Goal: Find specific page/section: Find specific page/section

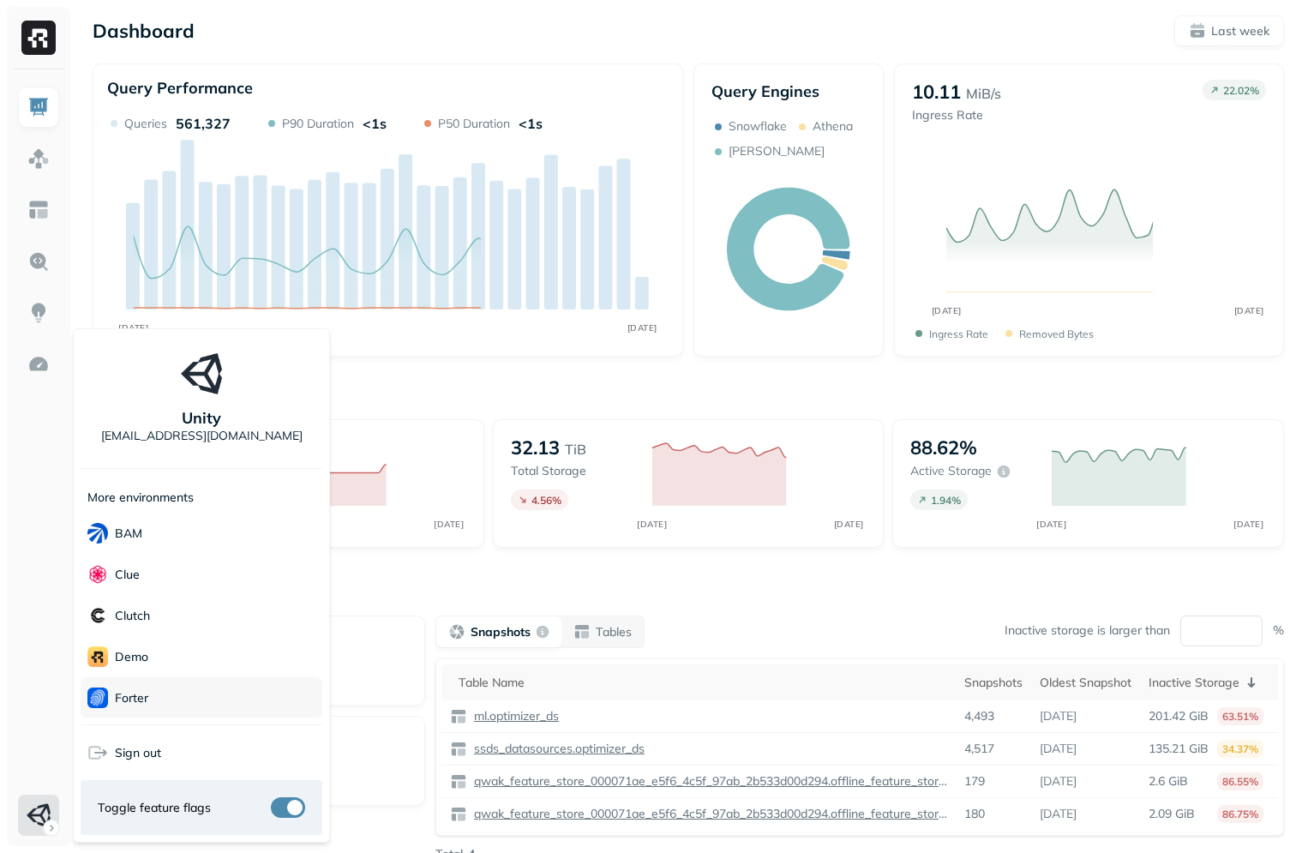
click at [130, 701] on p "Forter" at bounding box center [131, 698] width 33 height 16
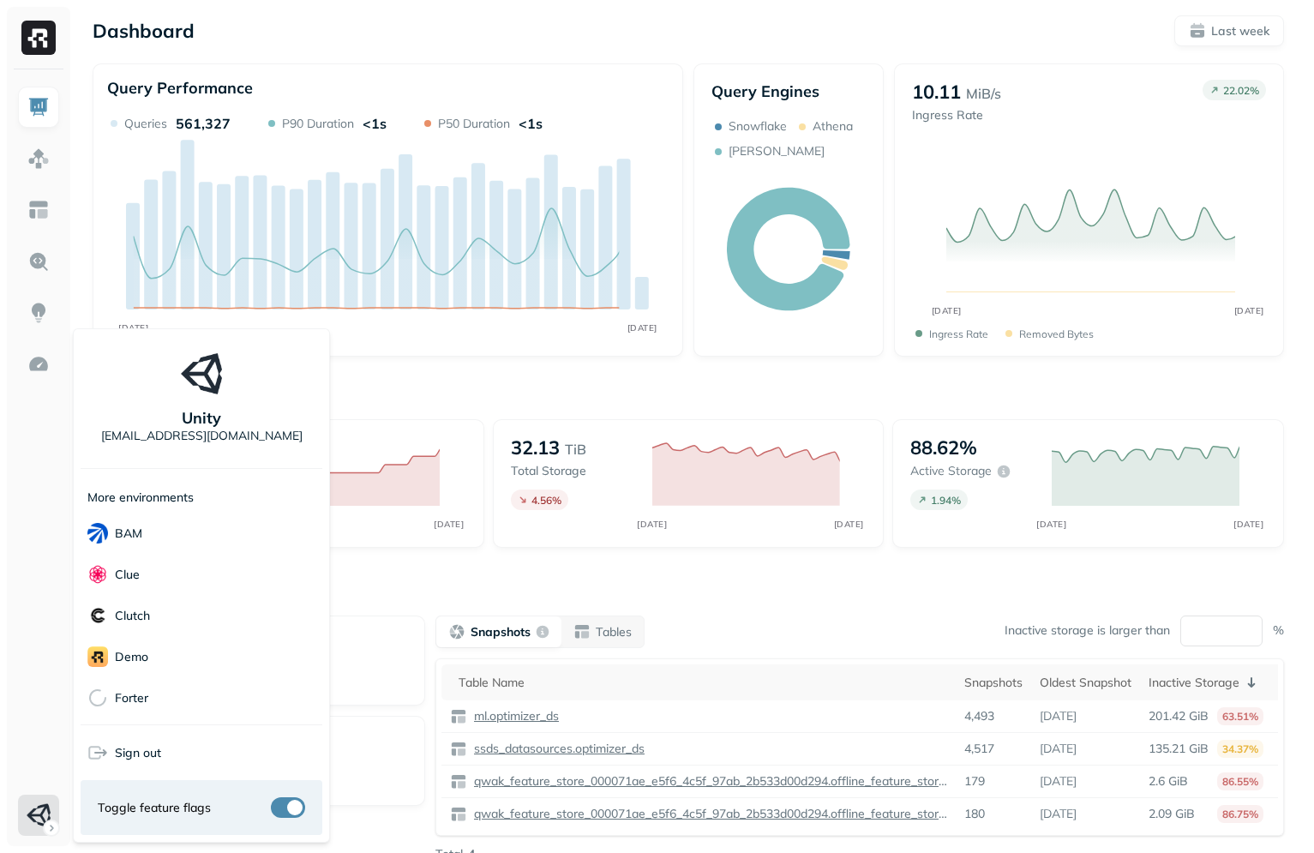
click at [575, 267] on html "Dashboard Last week Query Performance SEP [DATE] Queries 561,327 P90 Duration <…" at bounding box center [657, 477] width 1314 height 954
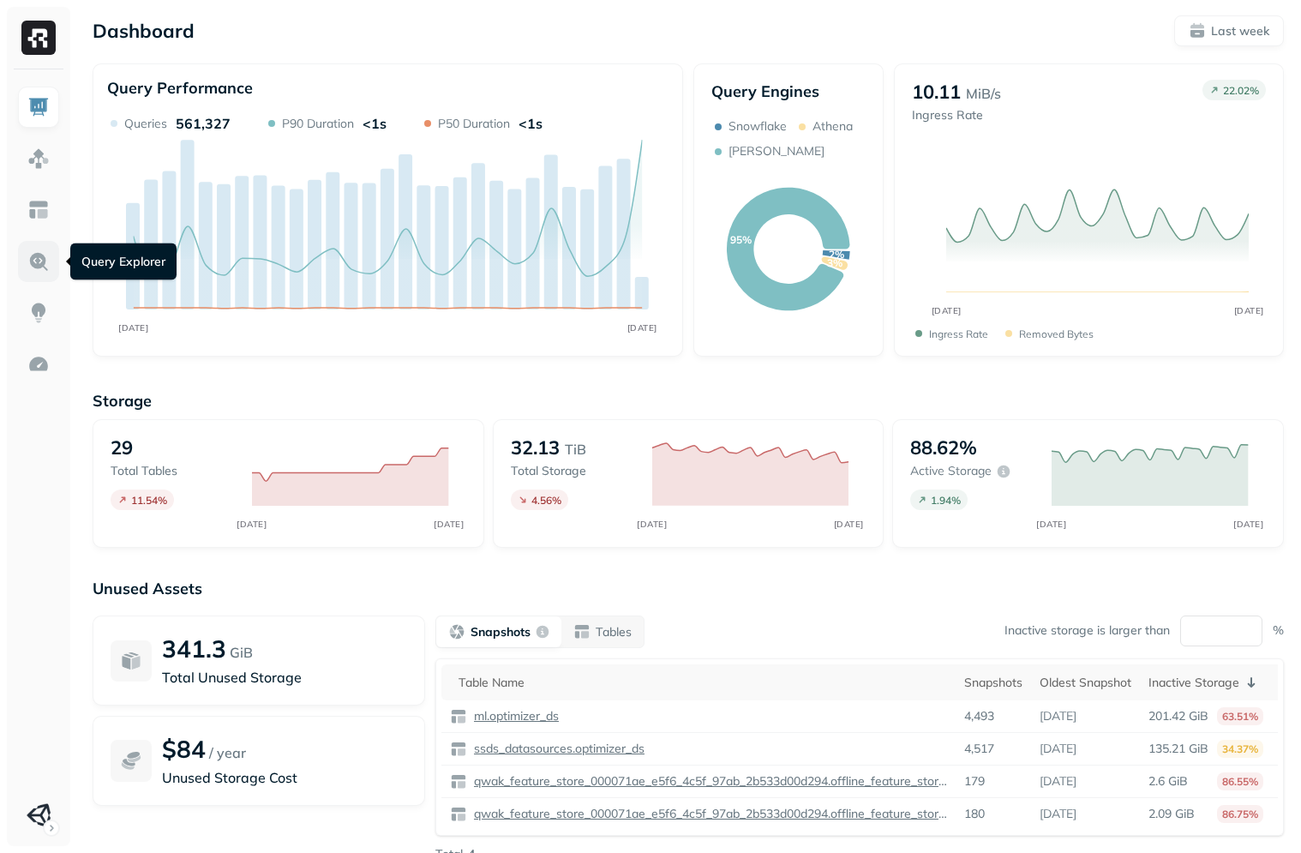
click at [27, 259] on link at bounding box center [38, 261] width 41 height 41
